Goal: Navigation & Orientation: Find specific page/section

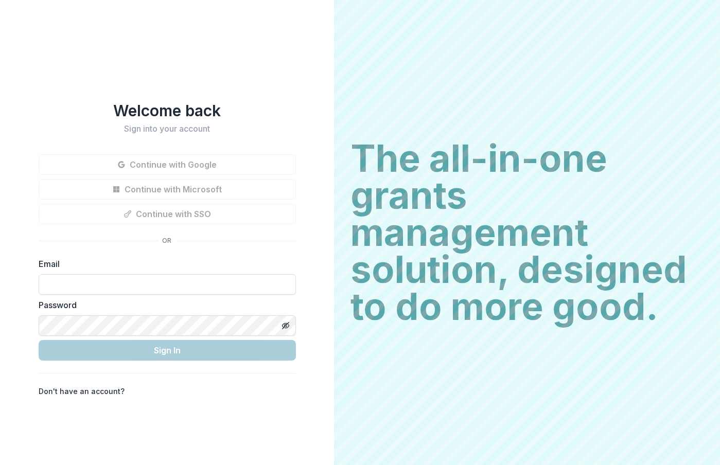
type input "**********"
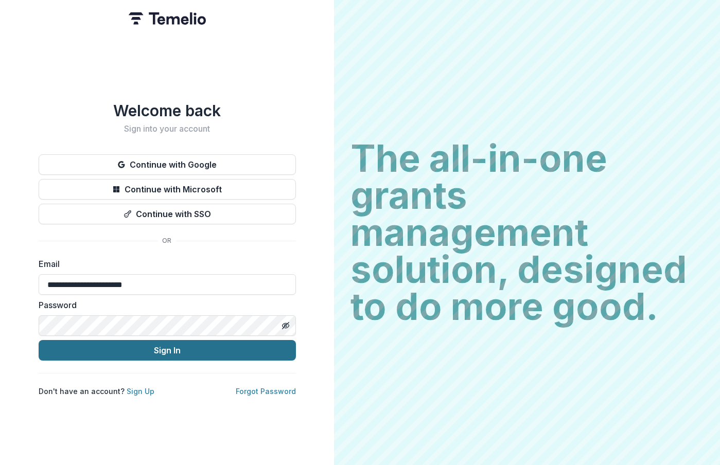
click at [197, 347] on button "Sign In" at bounding box center [167, 350] width 257 height 21
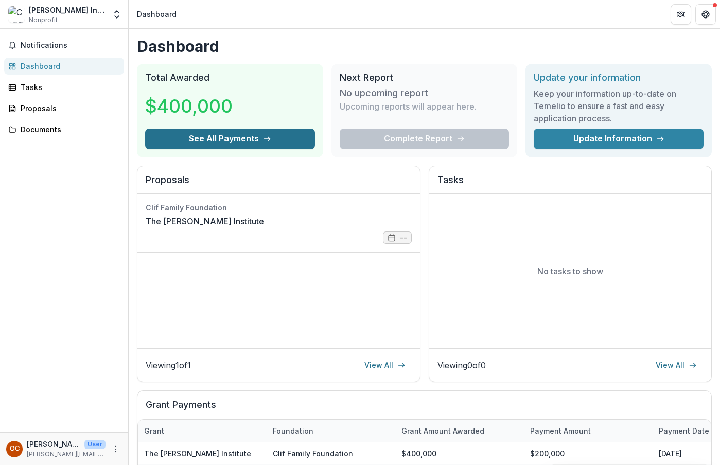
click at [231, 141] on button "See All Payments" at bounding box center [230, 139] width 170 height 21
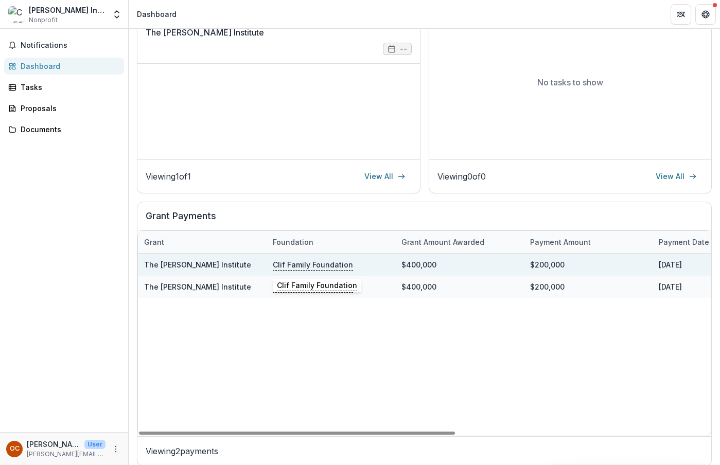
click at [306, 269] on p "Clif Family Foundation" at bounding box center [313, 264] width 80 height 11
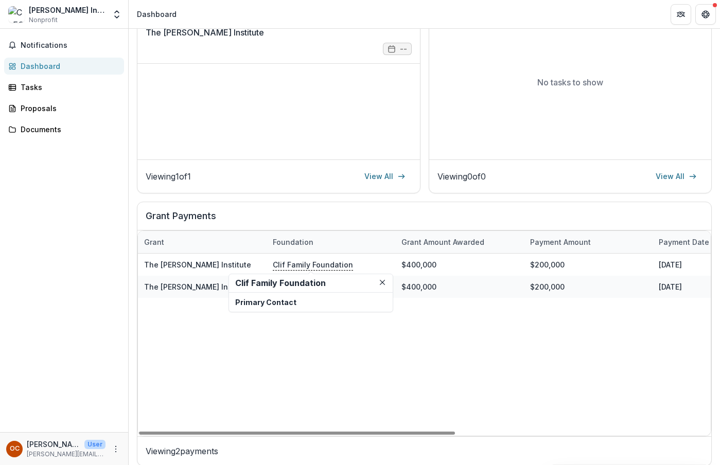
click at [263, 303] on p "Primary Contact" at bounding box center [310, 302] width 151 height 11
click at [291, 284] on h2 "Clif Family Foundation" at bounding box center [310, 283] width 151 height 10
click at [296, 309] on div "Primary Contact" at bounding box center [311, 302] width 164 height 19
click at [383, 282] on icon "Close" at bounding box center [382, 282] width 5 height 5
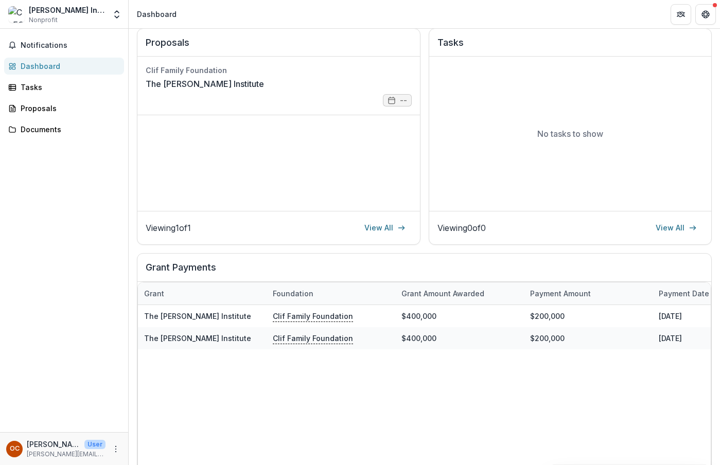
scroll to position [0, 0]
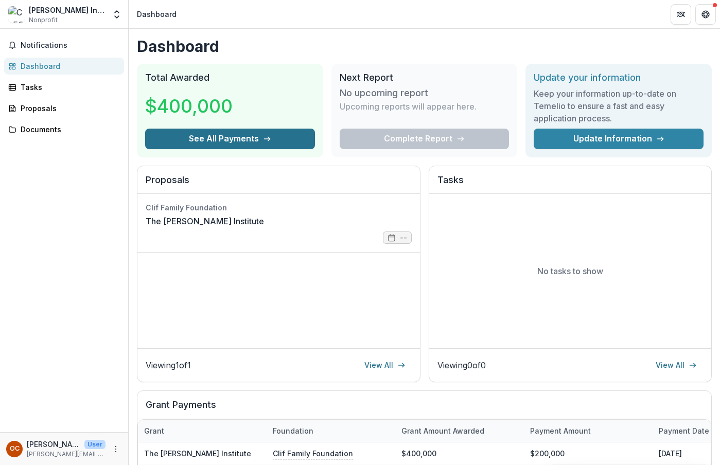
click at [215, 136] on button "See All Payments" at bounding box center [230, 139] width 170 height 21
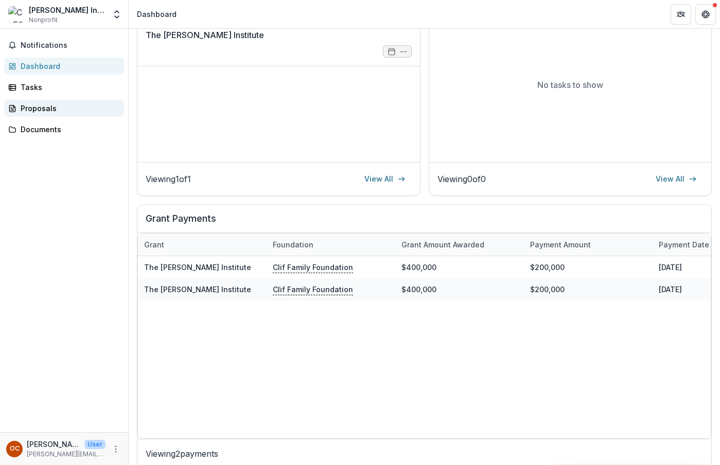
scroll to position [189, 0]
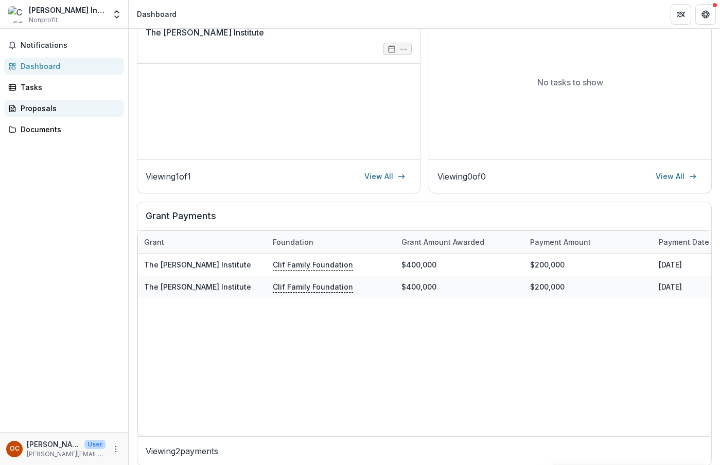
click at [39, 107] on div "Proposals" at bounding box center [68, 108] width 95 height 11
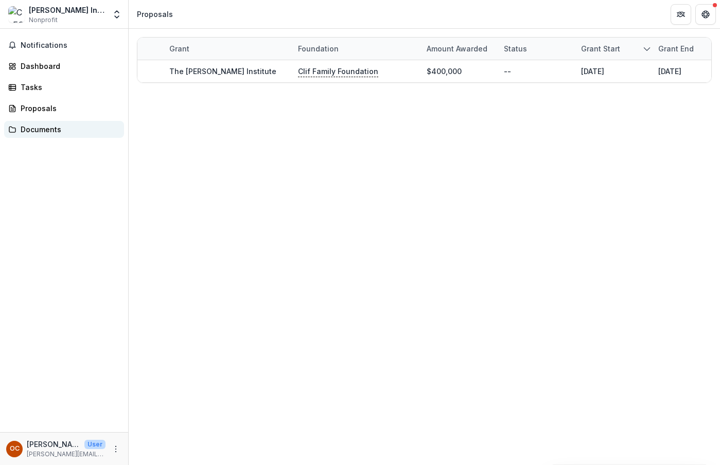
click at [38, 131] on div "Documents" at bounding box center [68, 129] width 95 height 11
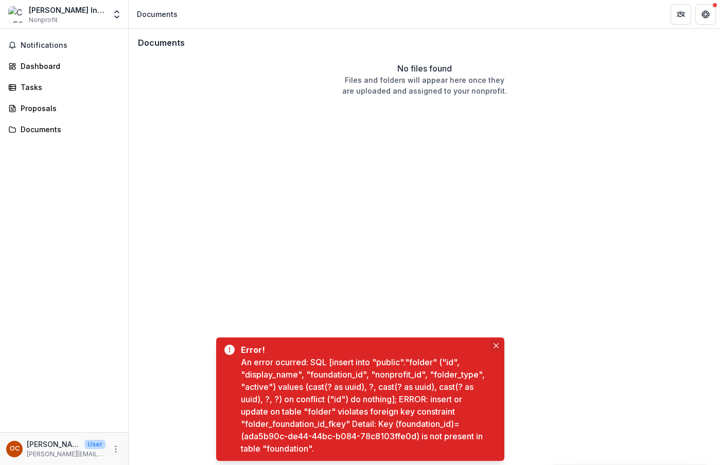
click at [494, 343] on icon "Close" at bounding box center [495, 345] width 5 height 5
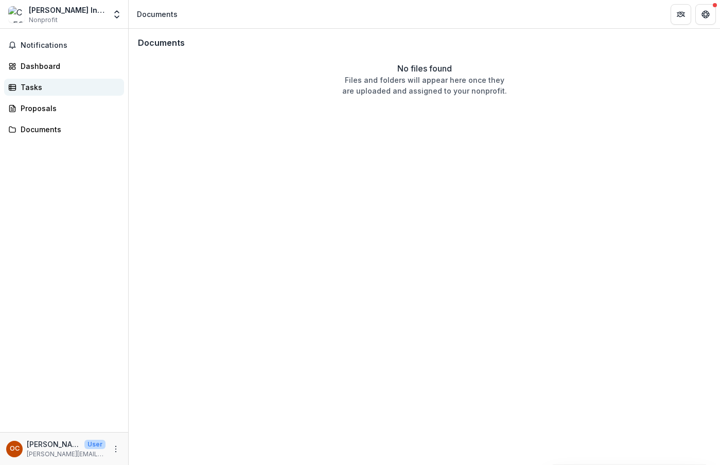
click at [31, 86] on div "Tasks" at bounding box center [68, 87] width 95 height 11
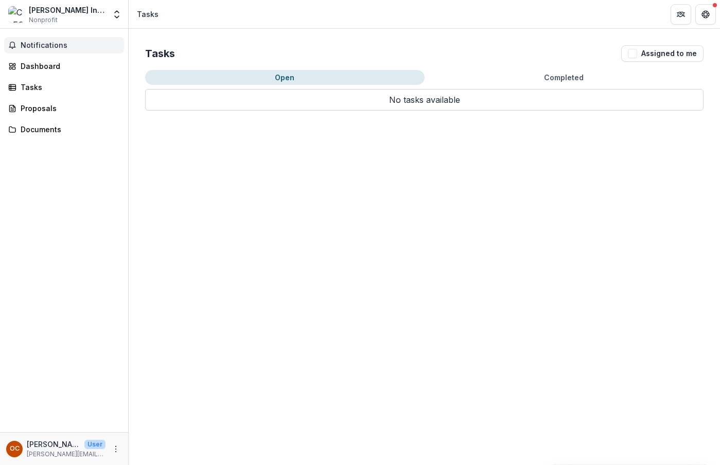
click at [42, 41] on span "Notifications" at bounding box center [70, 45] width 99 height 9
click at [111, 162] on div "Notifications Unread 0 Archived You don't have any unread notifications We'll n…" at bounding box center [64, 230] width 128 height 403
click at [60, 9] on div "[PERSON_NAME] Institute Inc" at bounding box center [67, 10] width 77 height 11
click at [631, 366] on div "Tasks Assigned to me Open Completed No tasks available No tasks available" at bounding box center [424, 247] width 591 height 436
